Goal: Transaction & Acquisition: Purchase product/service

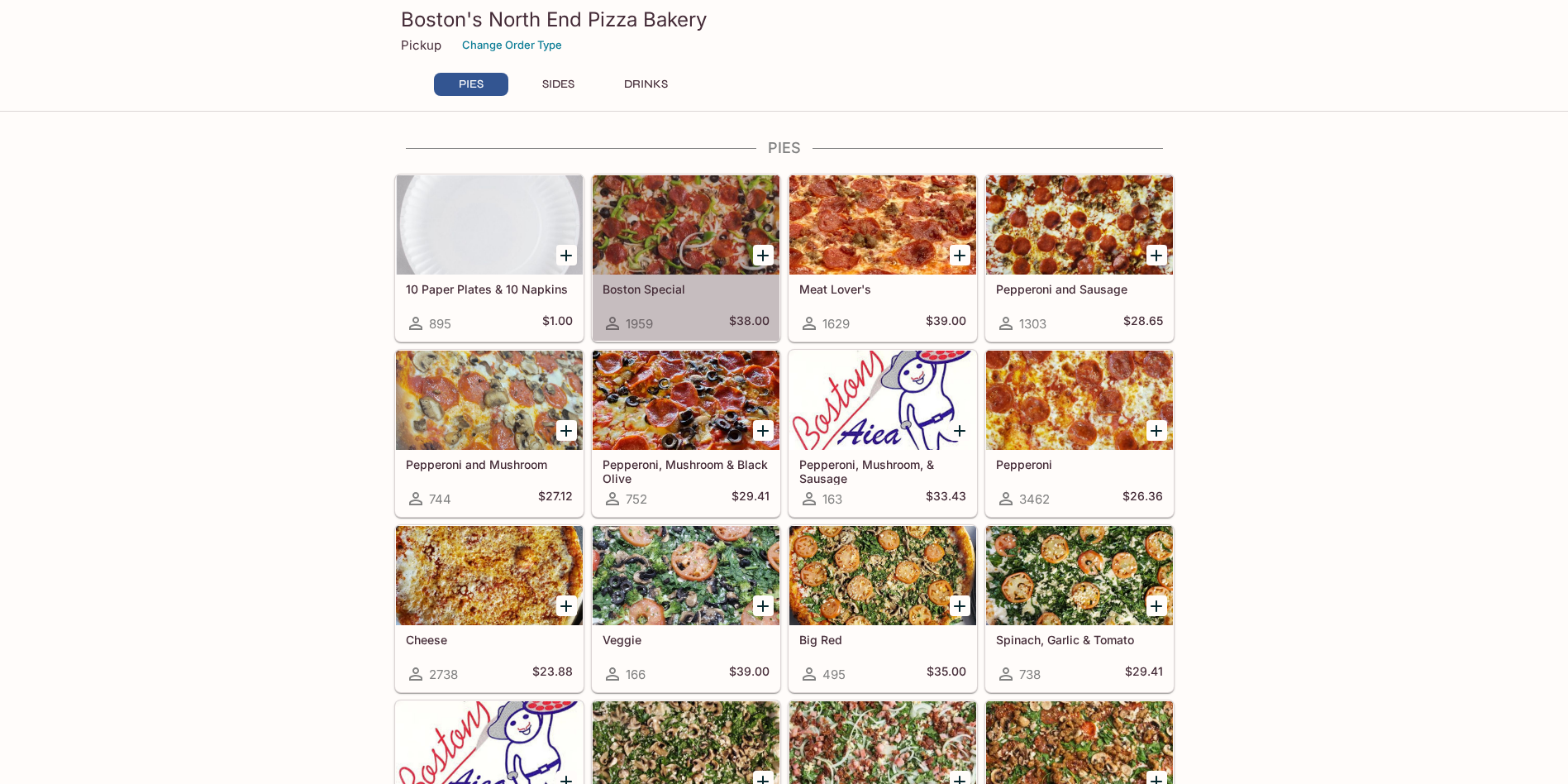
click at [754, 303] on div "Boston Special 1959 $38.00" at bounding box center [686, 307] width 187 height 66
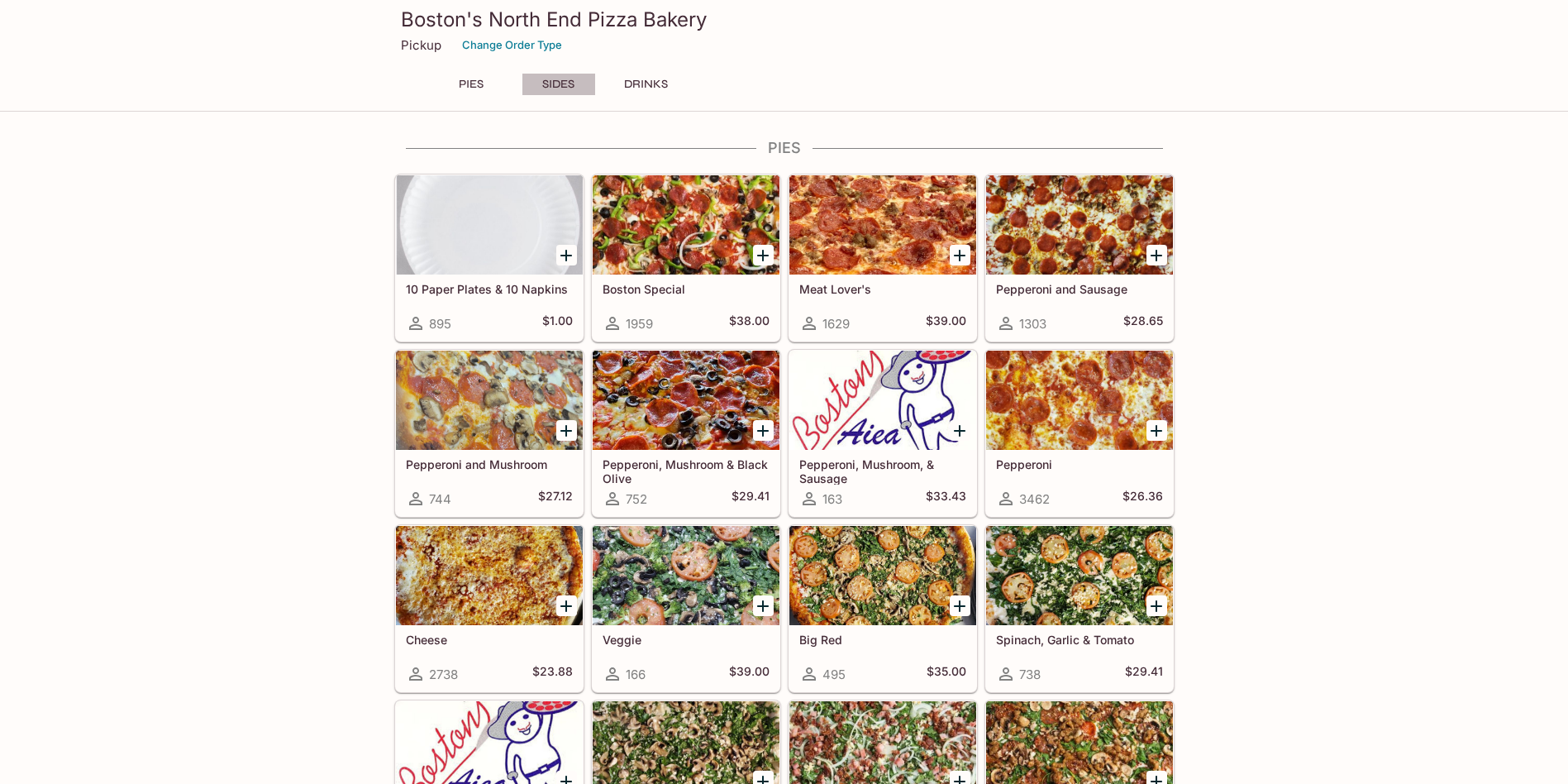
click at [553, 85] on button "SIDES" at bounding box center [559, 85] width 75 height 23
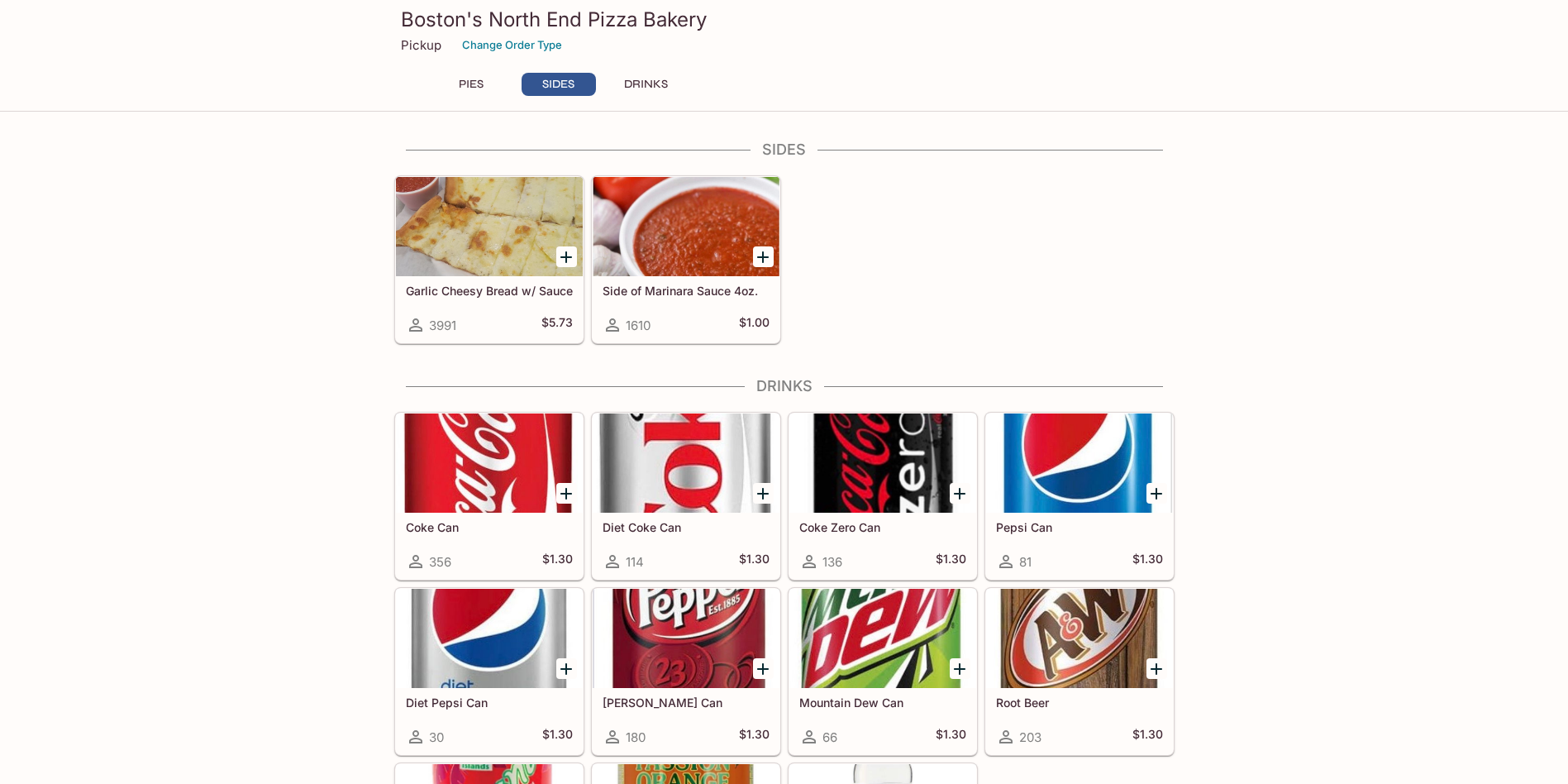
click at [644, 86] on button "DRINKS" at bounding box center [646, 85] width 75 height 23
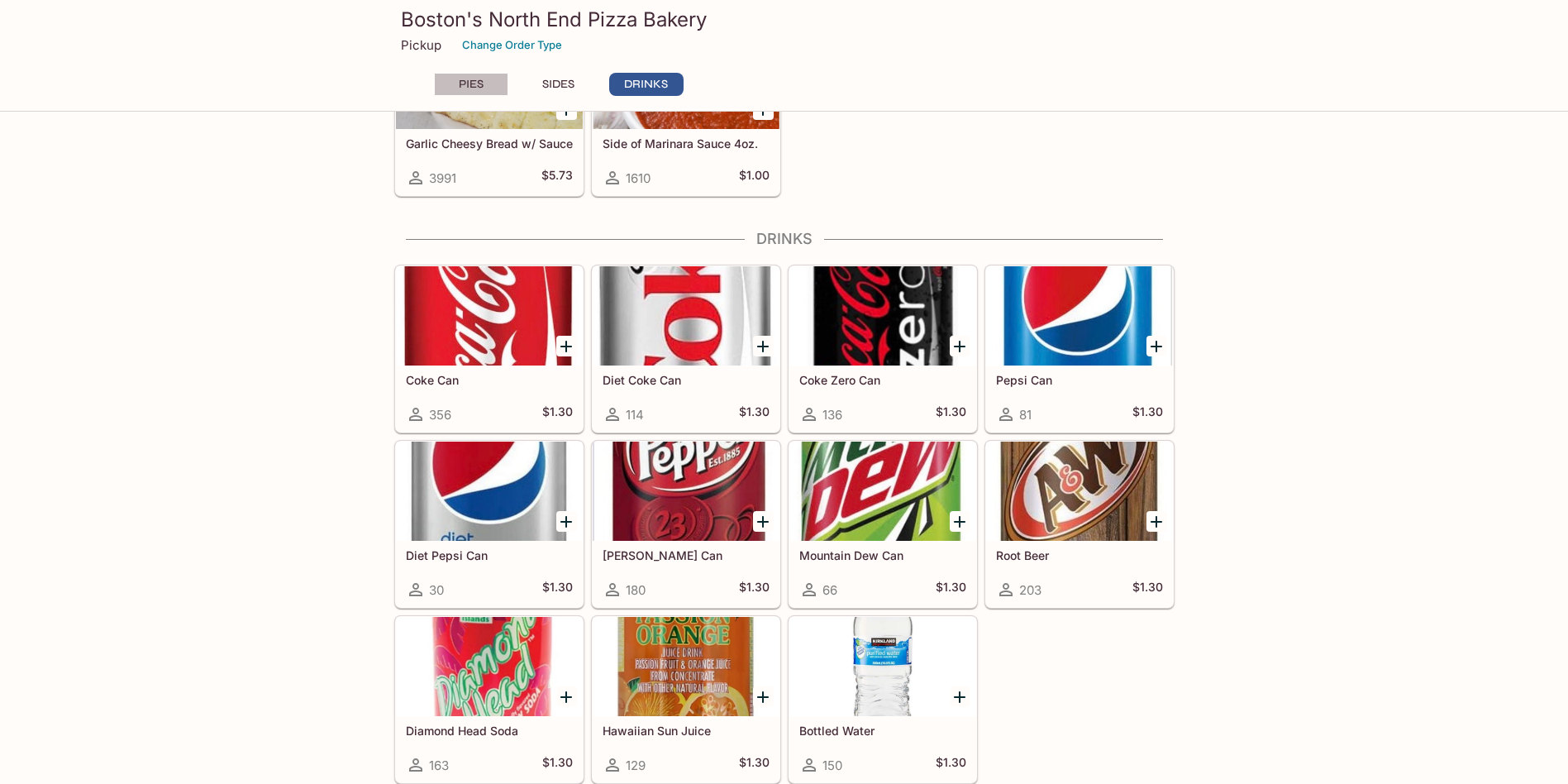
click at [478, 84] on button "PIES" at bounding box center [471, 85] width 75 height 23
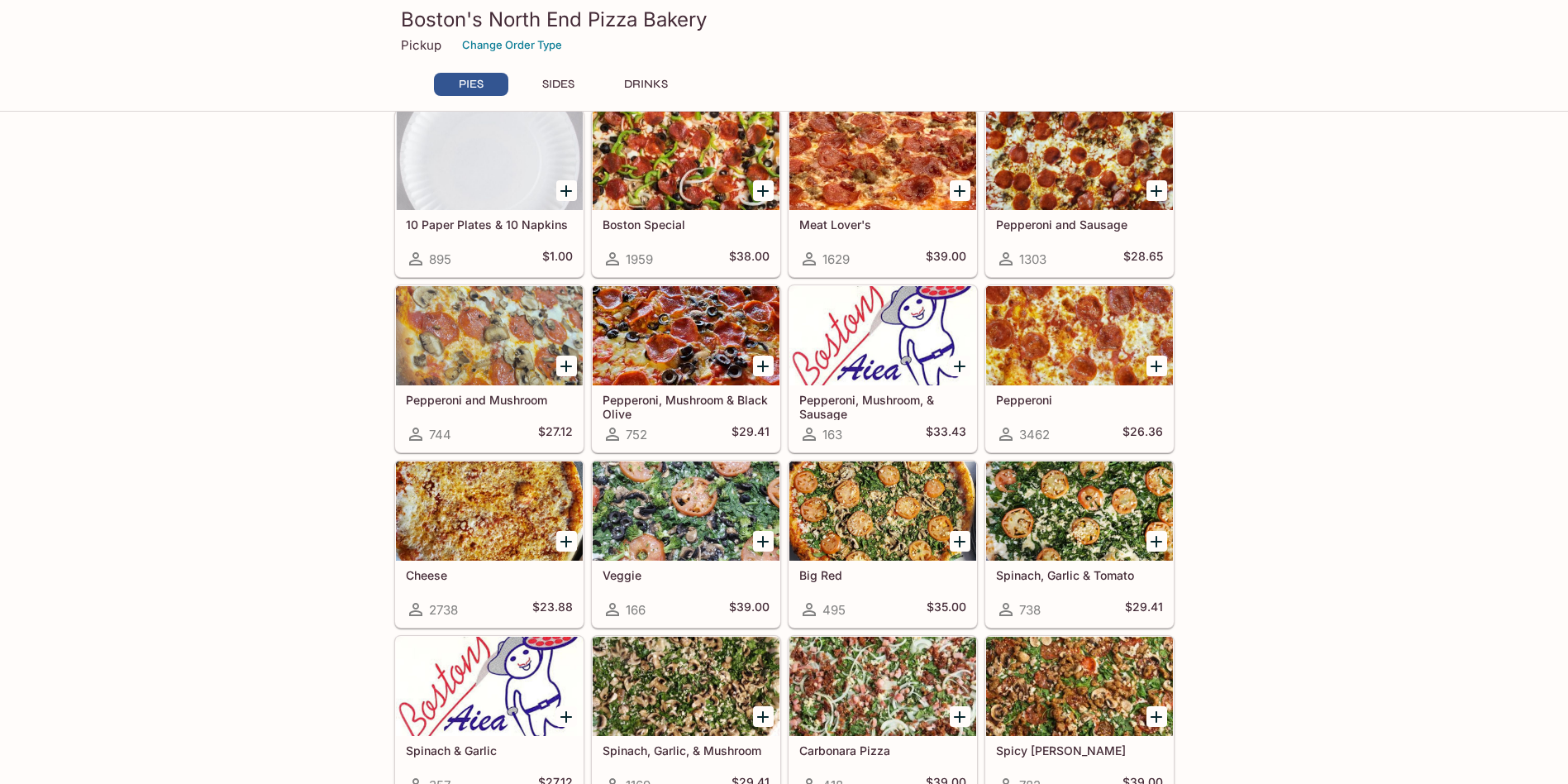
scroll to position [0, 0]
